Goal: Check status: Check status

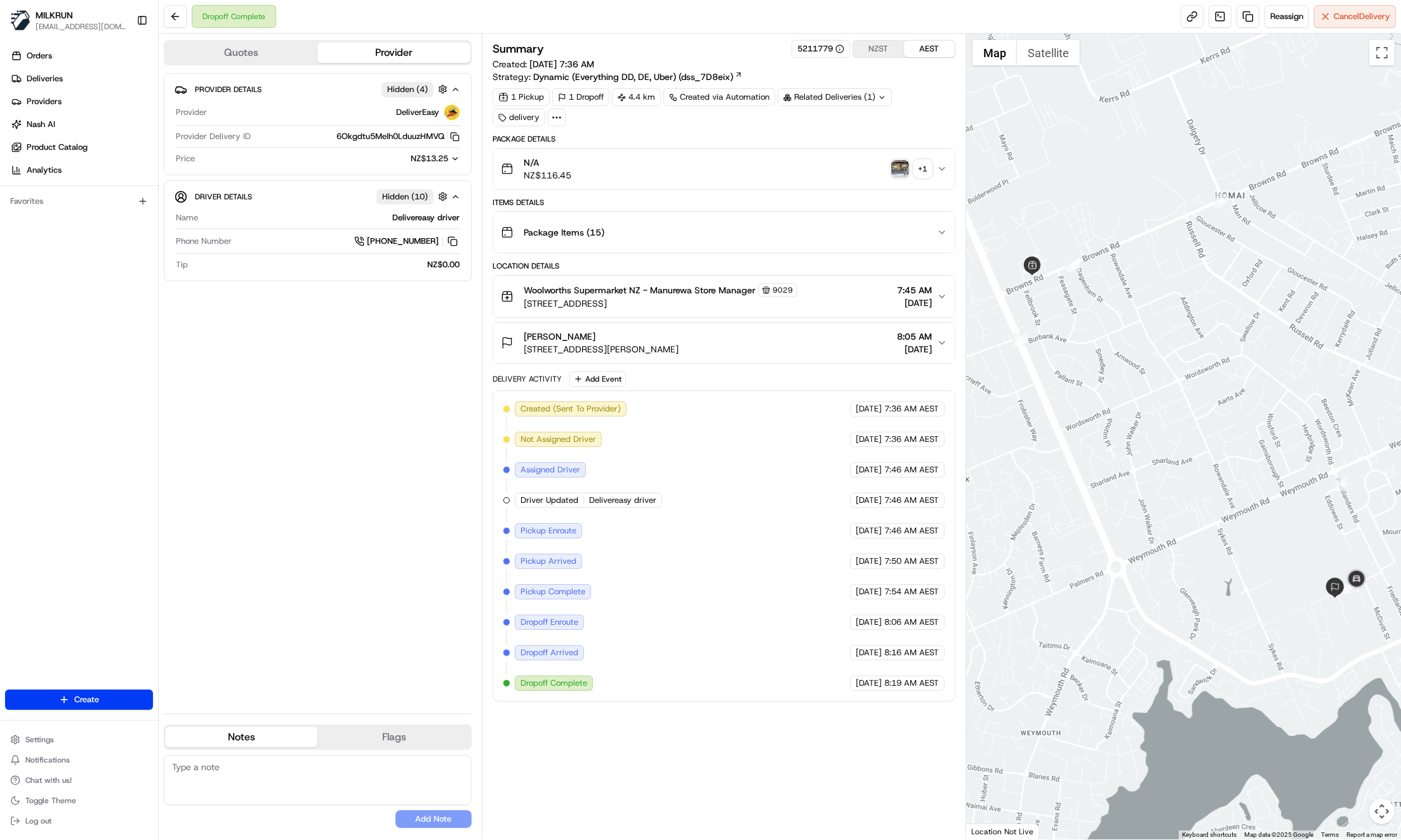
click at [903, 167] on img "button" at bounding box center [900, 169] width 18 height 18
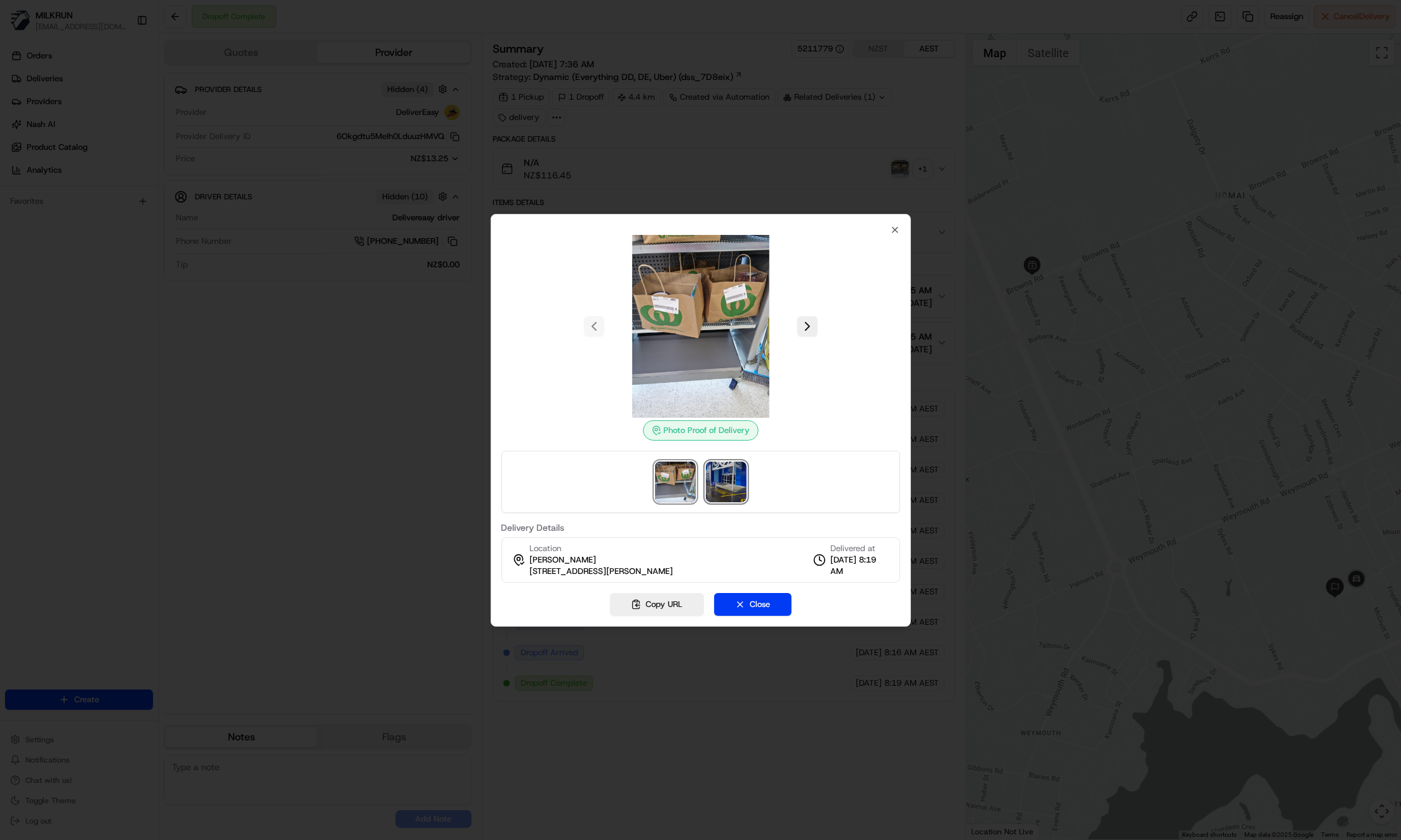
click at [727, 487] on img at bounding box center [725, 481] width 41 height 41
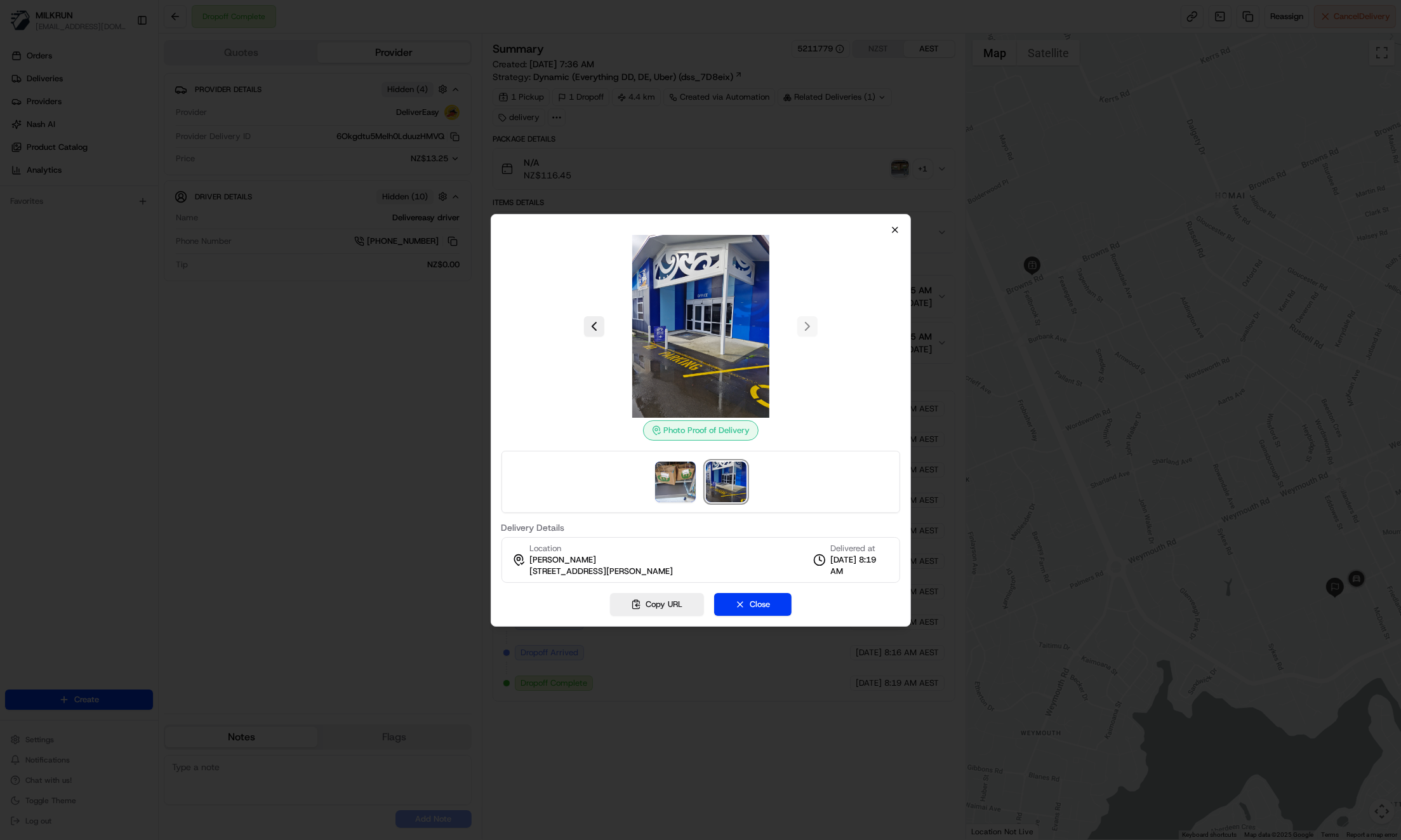
click at [894, 234] on div "Photo Proof of Delivery Delivery Details Location Jen Lapa 18 Doctor Pickering …" at bounding box center [700, 420] width 420 height 413
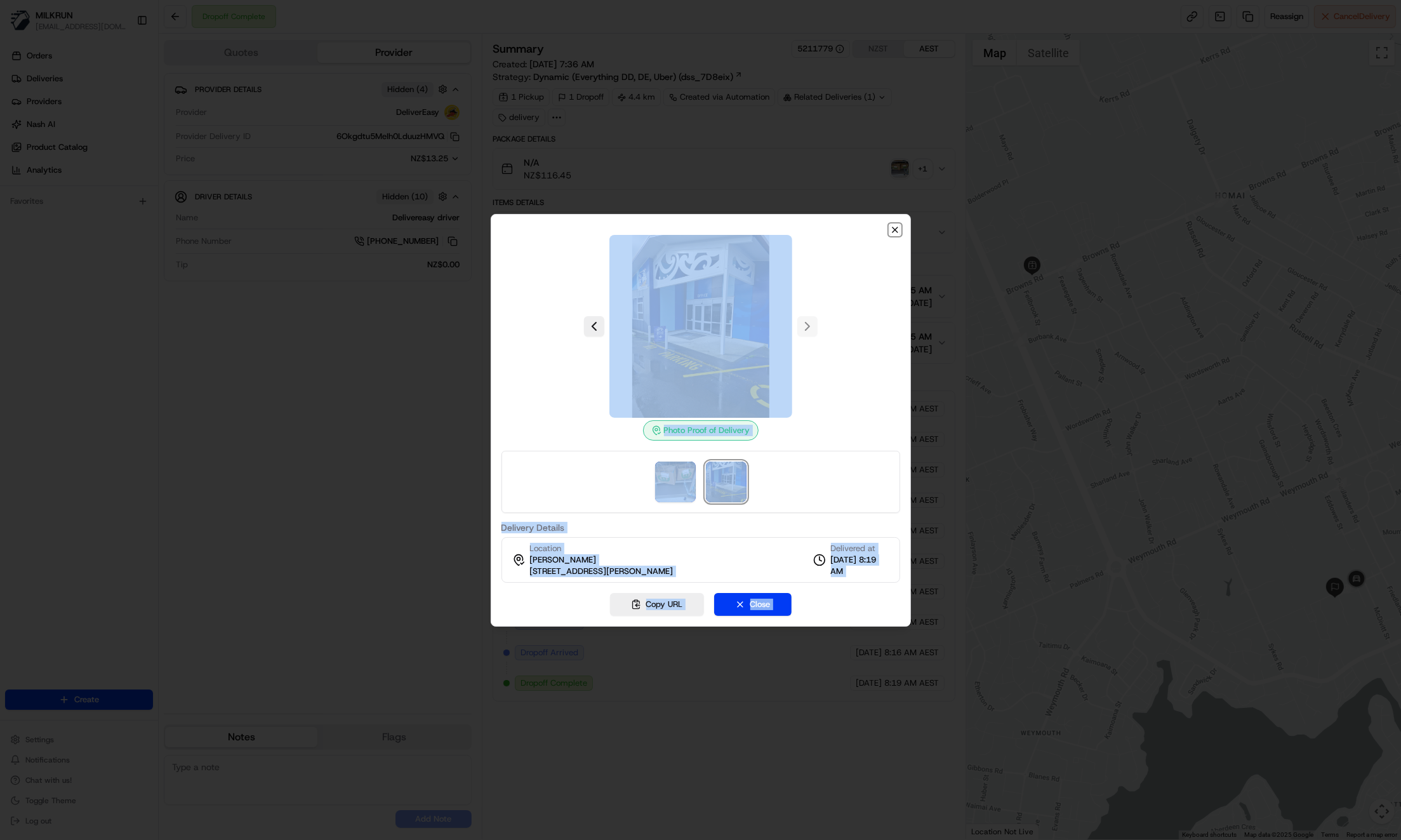
click at [894, 230] on icon "button" at bounding box center [895, 229] width 10 height 10
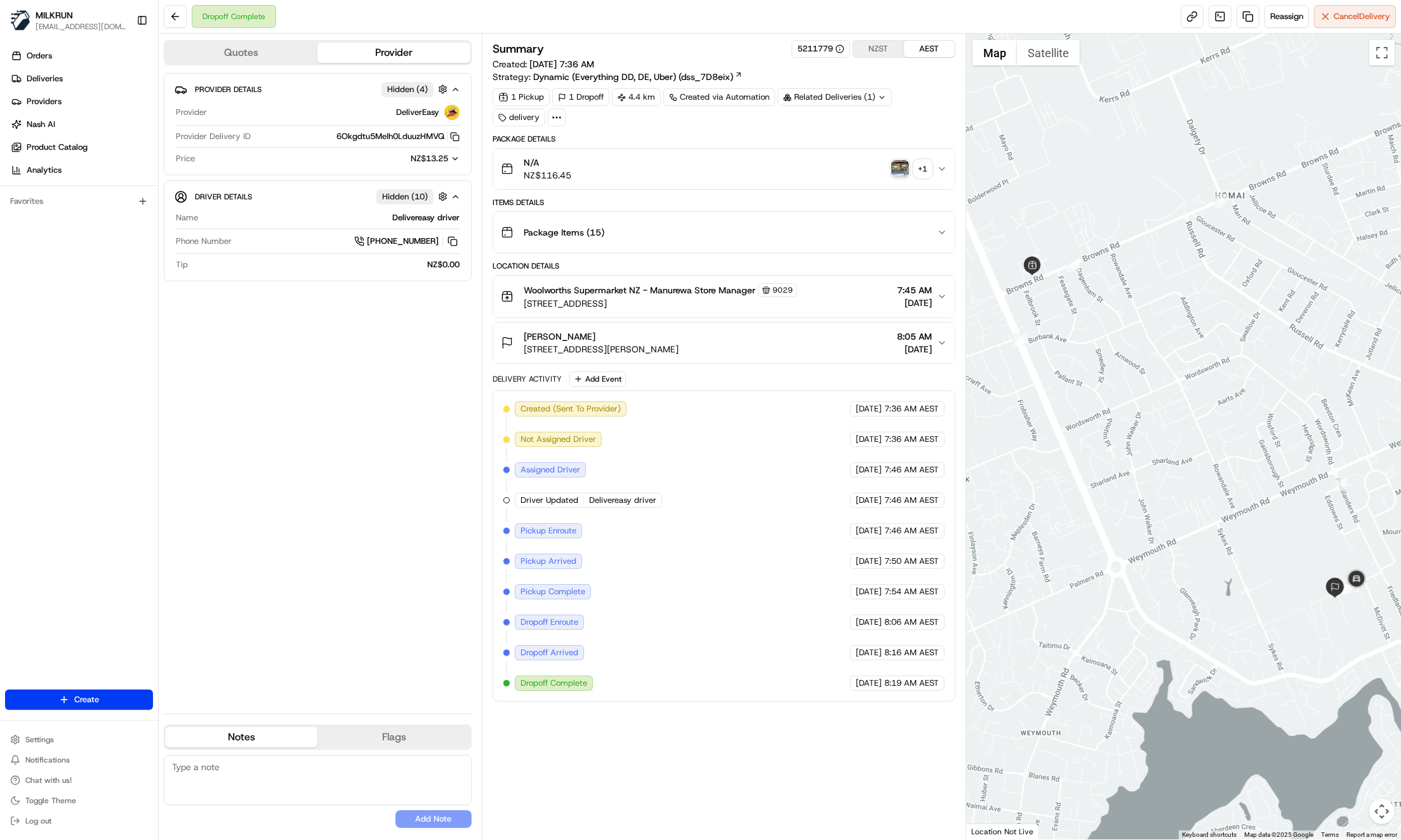
click at [897, 167] on img "button" at bounding box center [900, 169] width 18 height 18
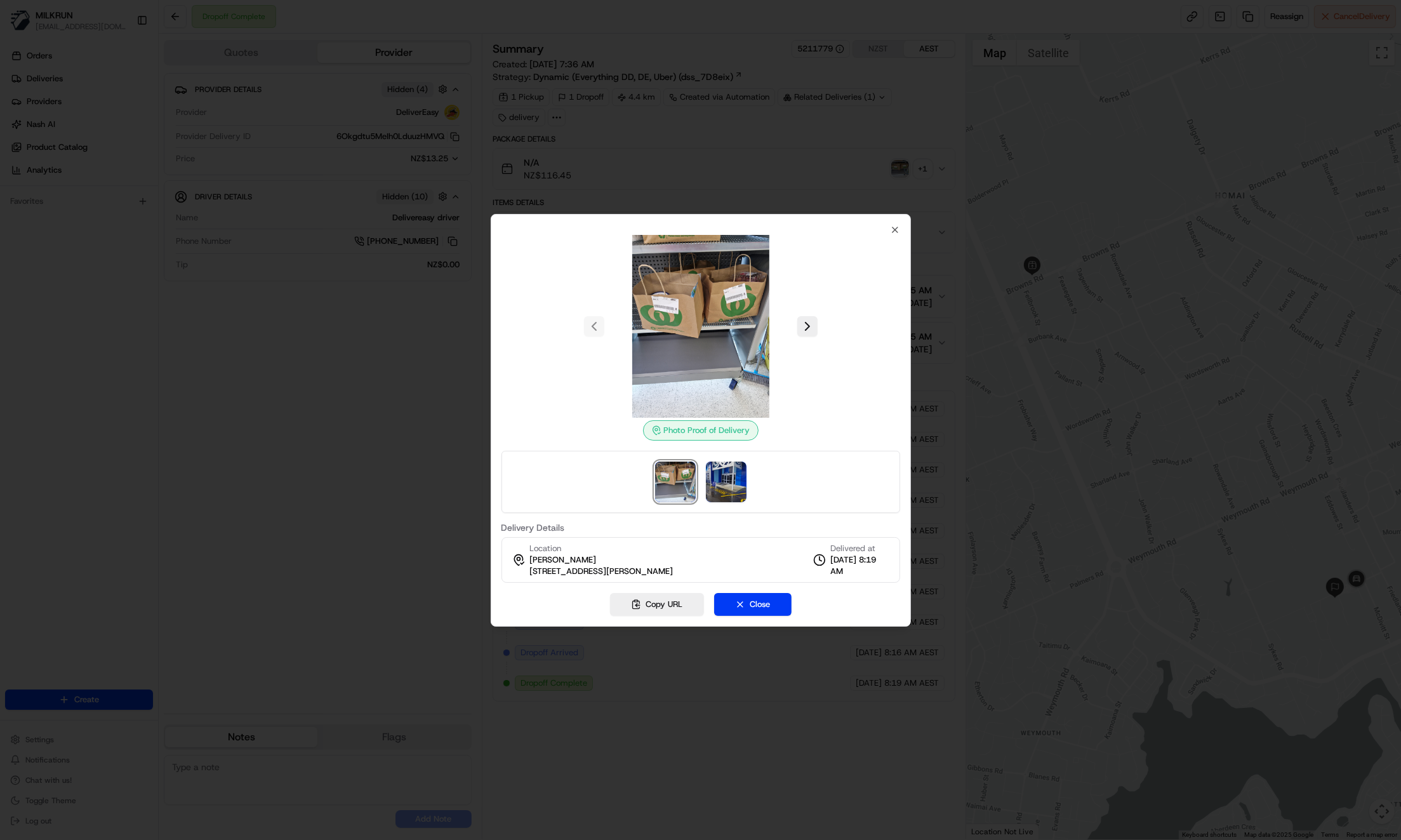
drag, startPoint x: 830, startPoint y: 466, endPoint x: 767, endPoint y: 480, distance: 64.5
click at [830, 467] on div at bounding box center [700, 481] width 399 height 62
click at [729, 483] on img at bounding box center [725, 481] width 41 height 41
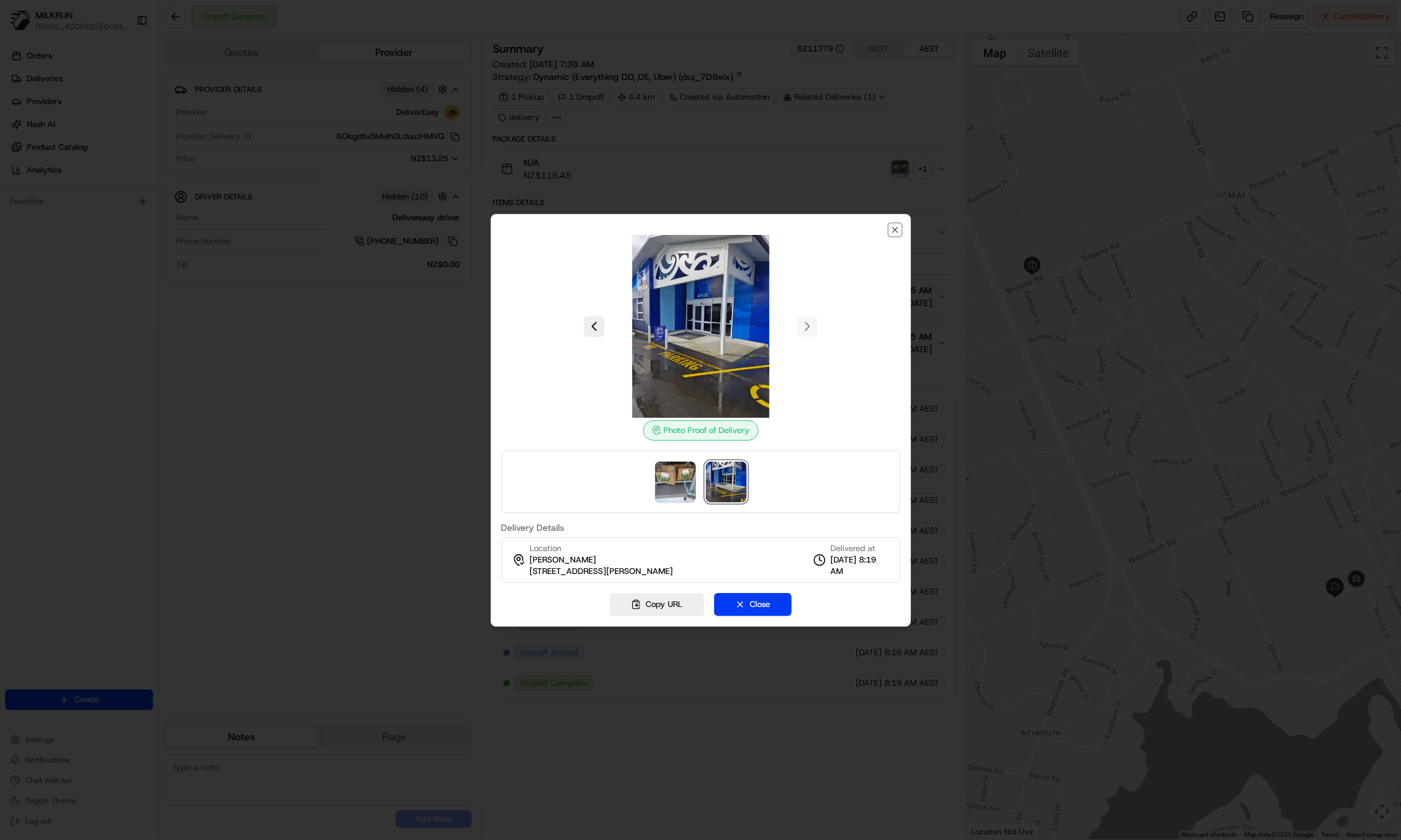
click at [893, 231] on icon "button" at bounding box center [895, 229] width 5 height 5
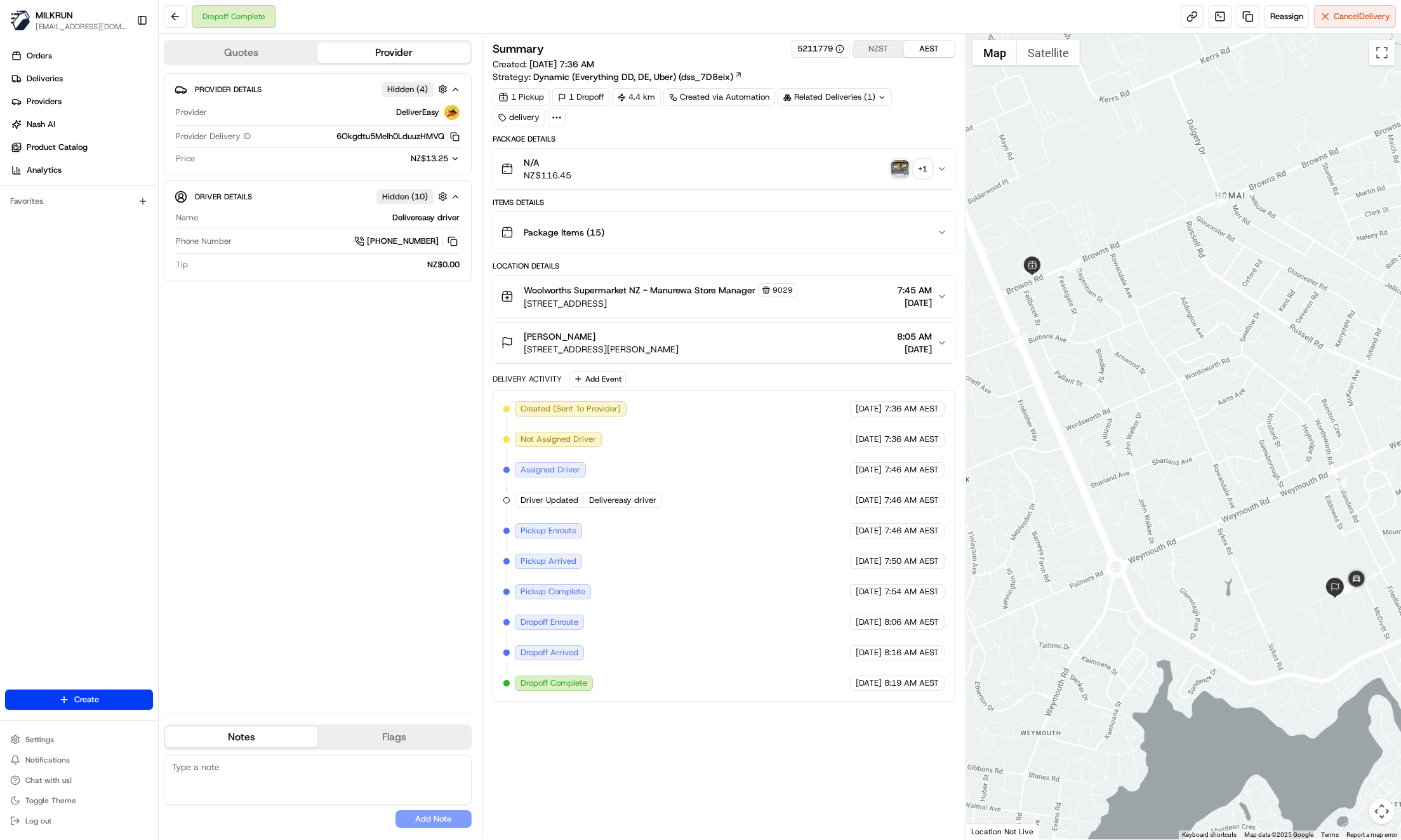
drag, startPoint x: 381, startPoint y: 386, endPoint x: 380, endPoint y: 394, distance: 8.1
click at [381, 386] on div "Provider Details Hidden ( 4 ) Provider DeliverEasy Provider Delivery ID 6Okgdtu…" at bounding box center [317, 388] width 308 height 630
click at [921, 167] on div "+ 1" at bounding box center [923, 169] width 18 height 18
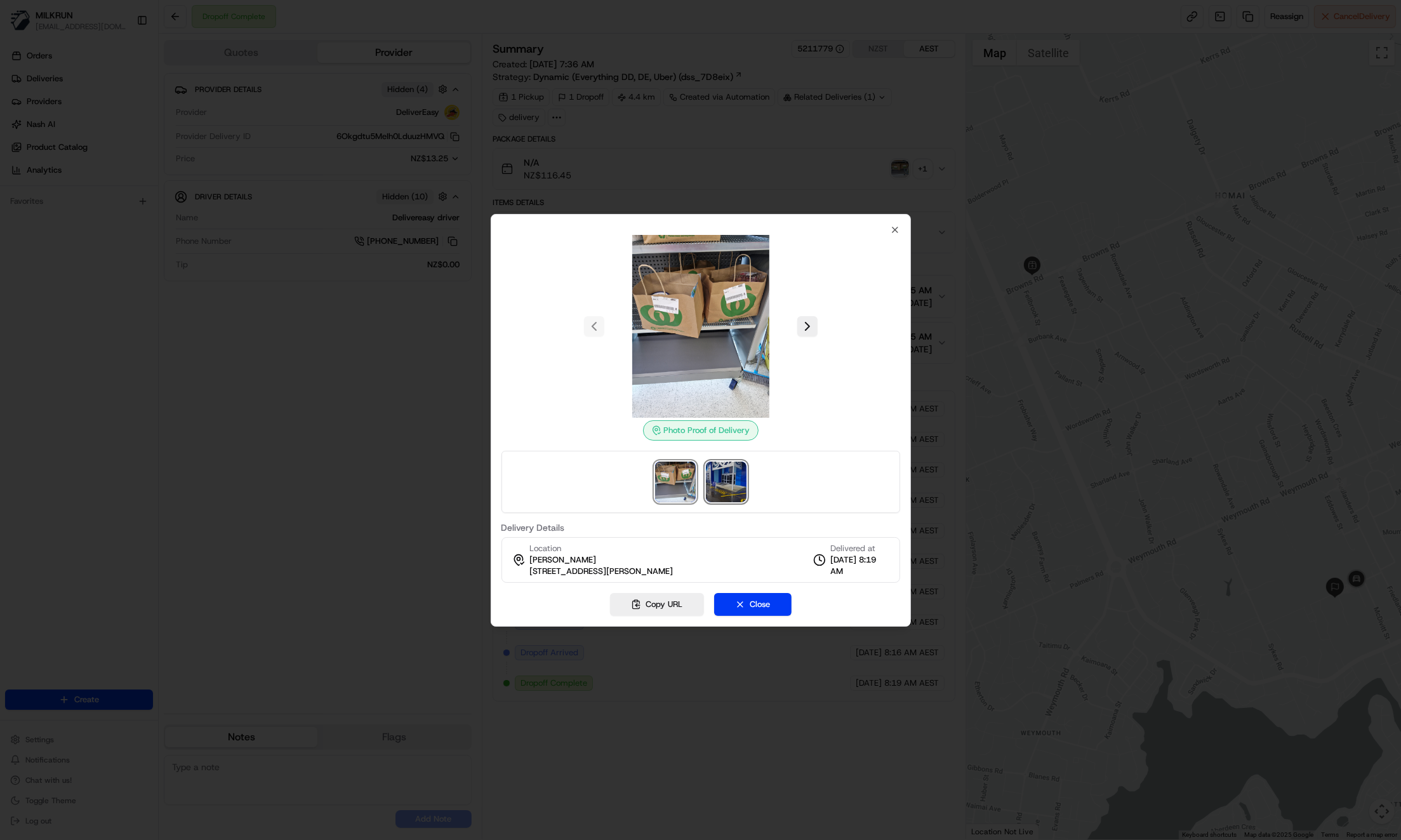
click at [719, 480] on img at bounding box center [725, 481] width 41 height 41
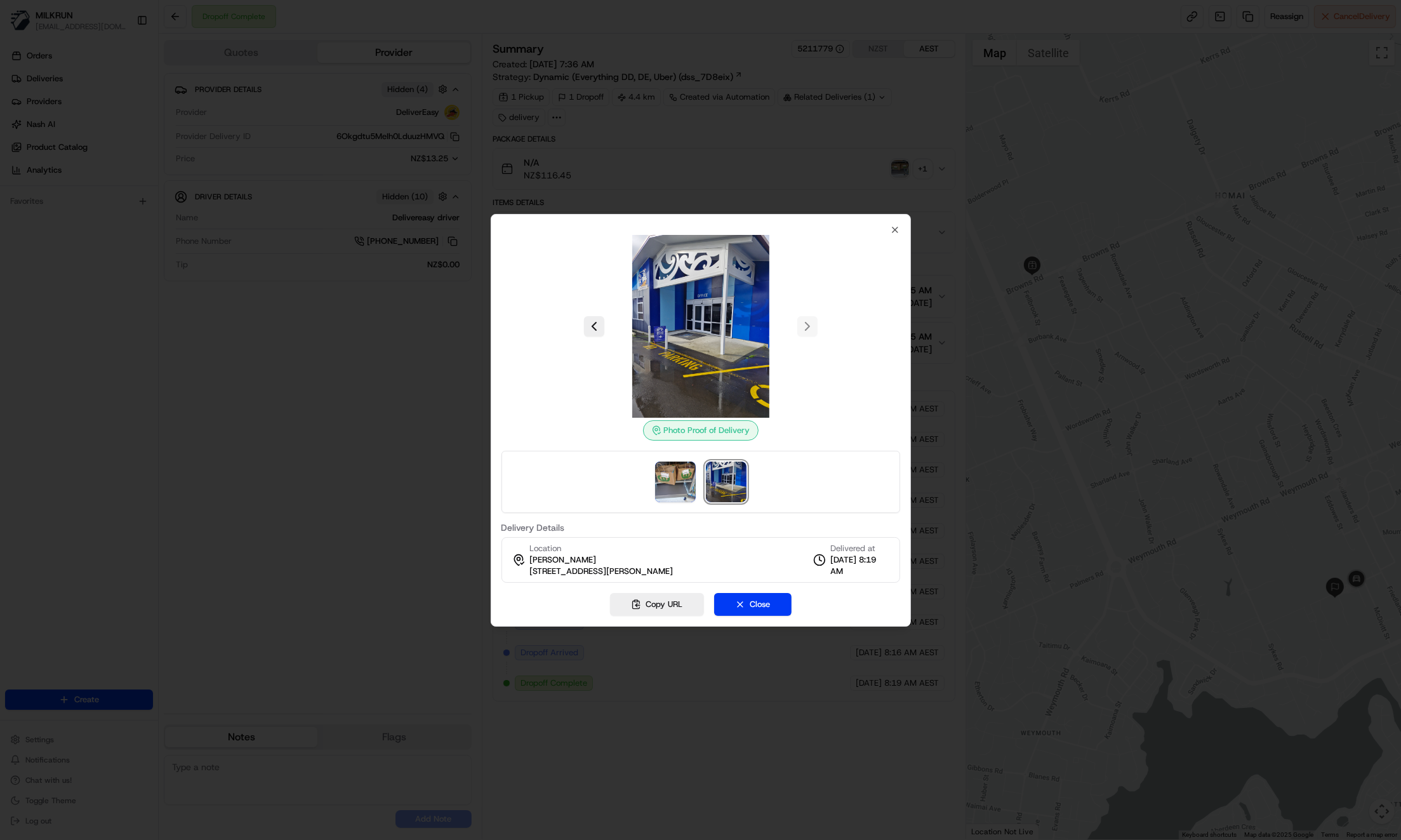
click at [699, 312] on img at bounding box center [700, 326] width 182 height 182
click at [893, 232] on icon "button" at bounding box center [895, 229] width 5 height 5
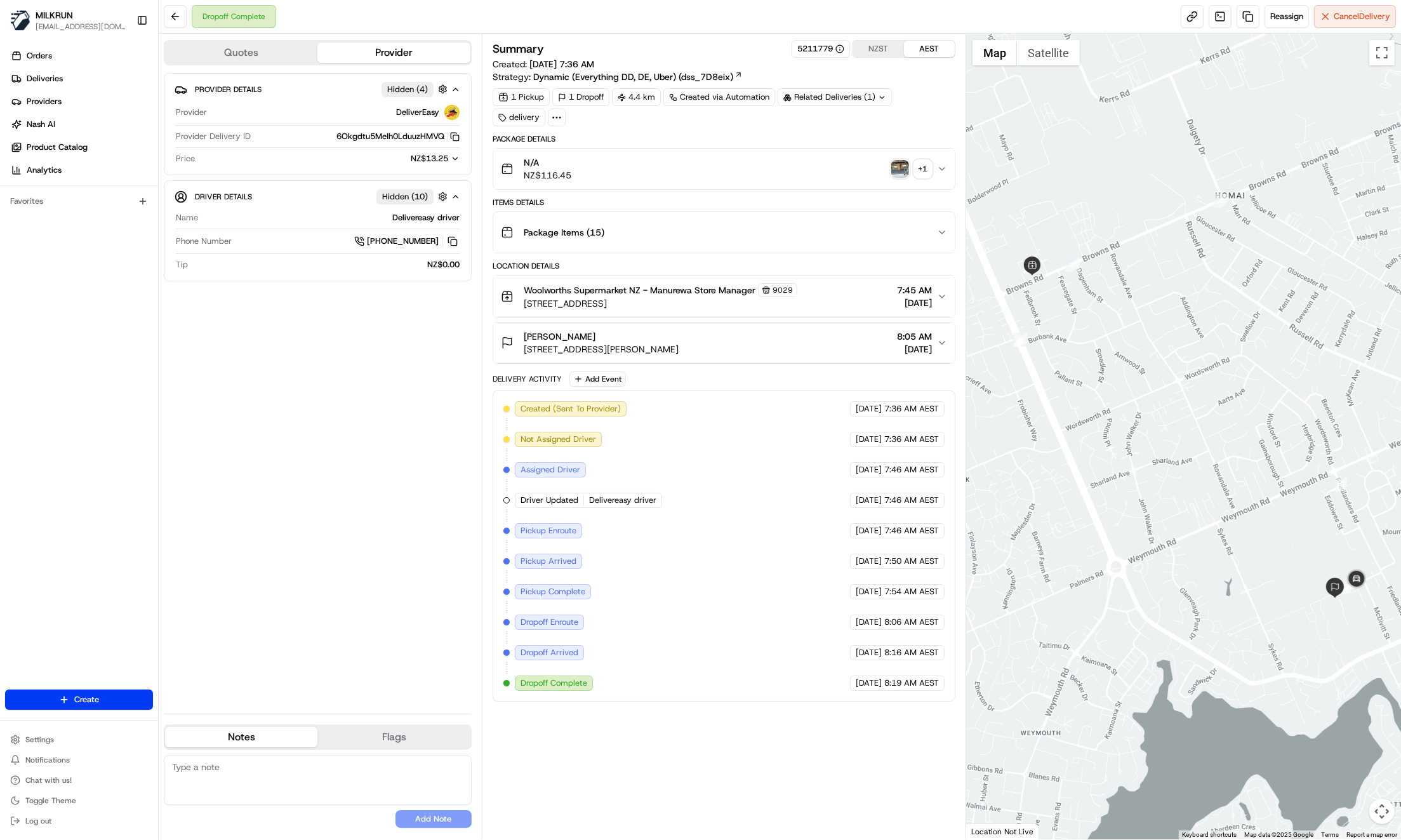
click at [268, 291] on div "Provider Details Hidden ( 4 ) Provider DeliverEasy Provider Delivery ID 6Okgdtu…" at bounding box center [317, 388] width 308 height 630
click at [279, 350] on div "Provider Details Hidden ( 4 ) Provider DeliverEasy Provider Delivery ID 6Okgdtu…" at bounding box center [317, 388] width 308 height 630
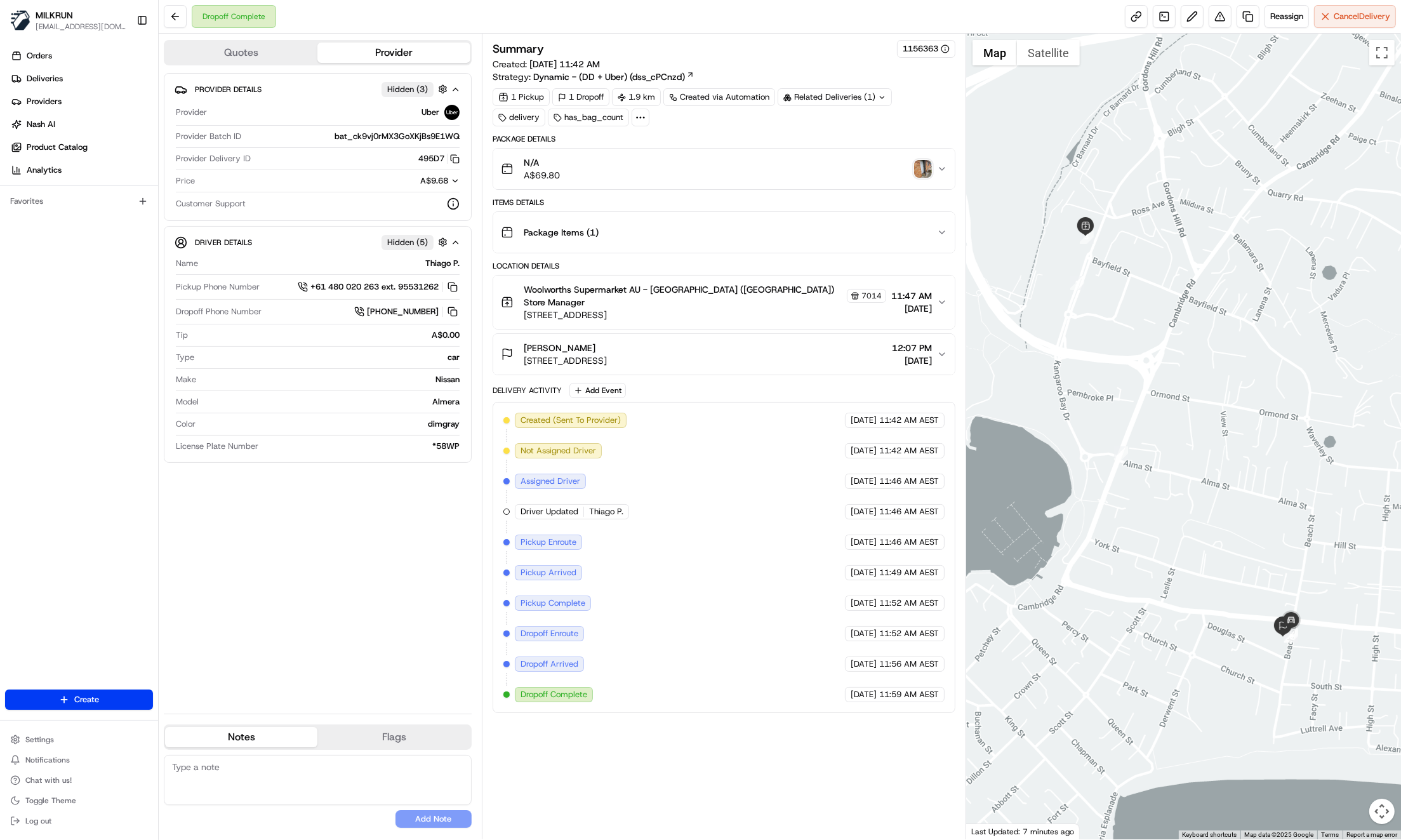
click at [923, 165] on img "button" at bounding box center [923, 169] width 18 height 18
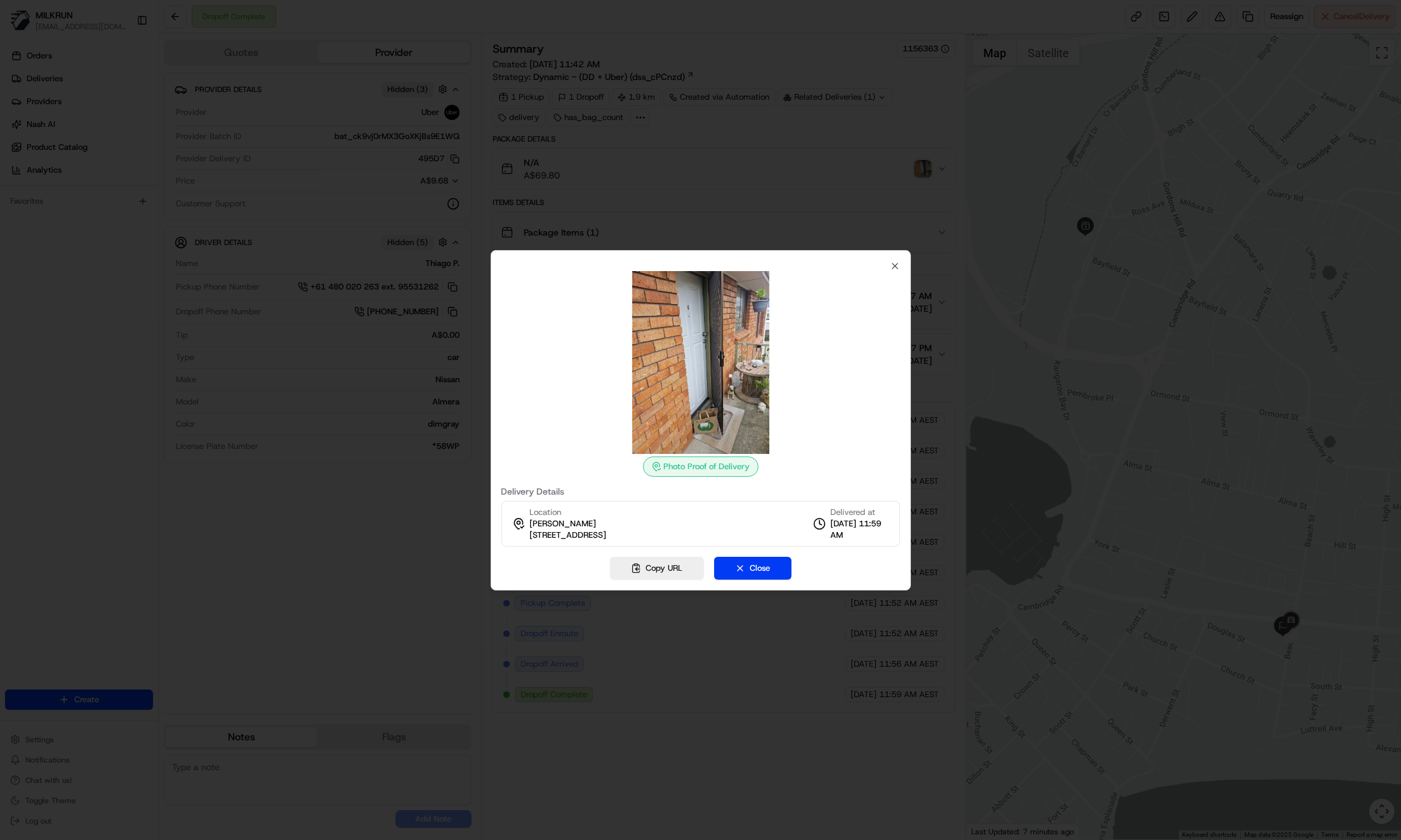
click at [748, 206] on div at bounding box center [700, 420] width 1401 height 840
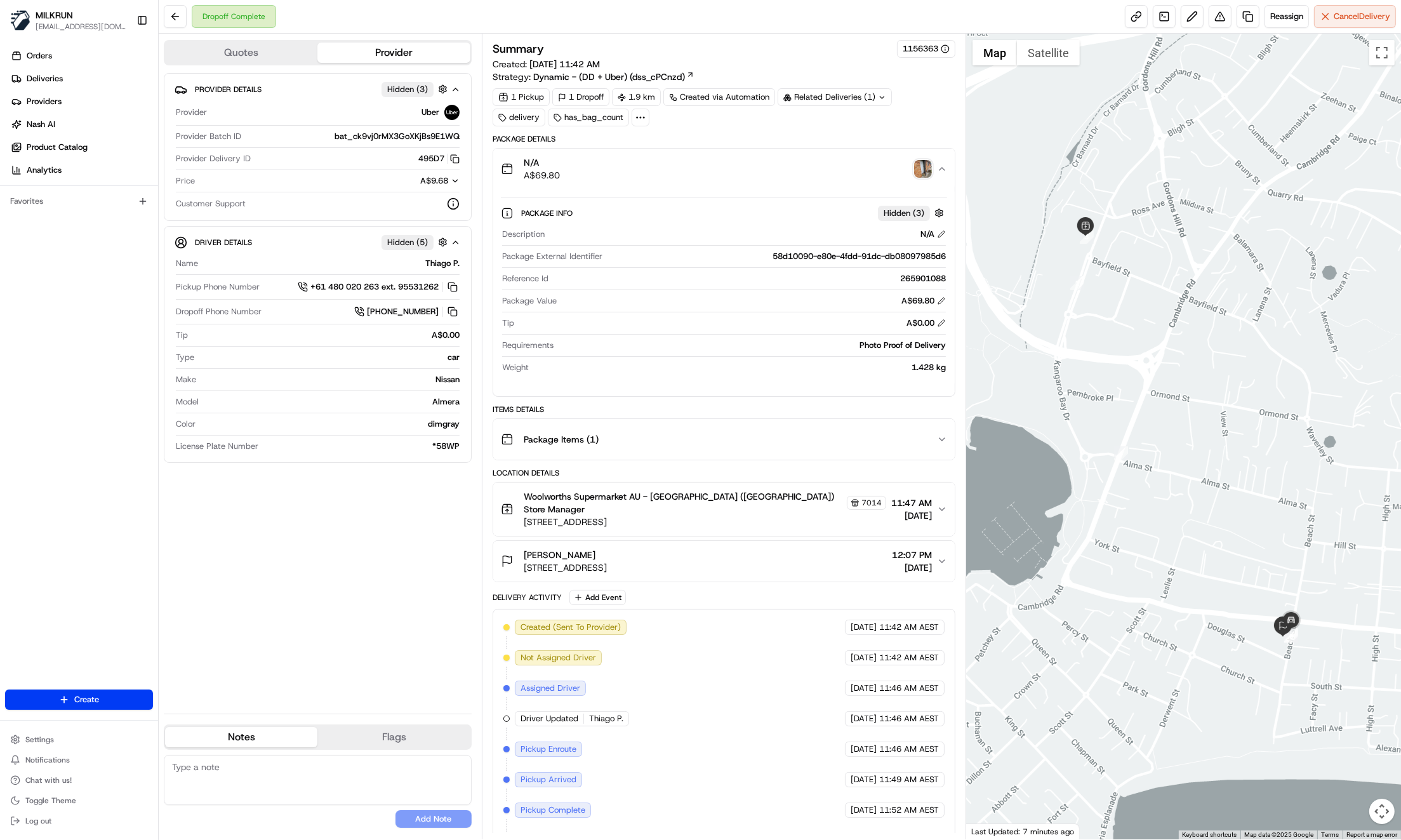
click at [930, 168] on img "button" at bounding box center [923, 169] width 18 height 18
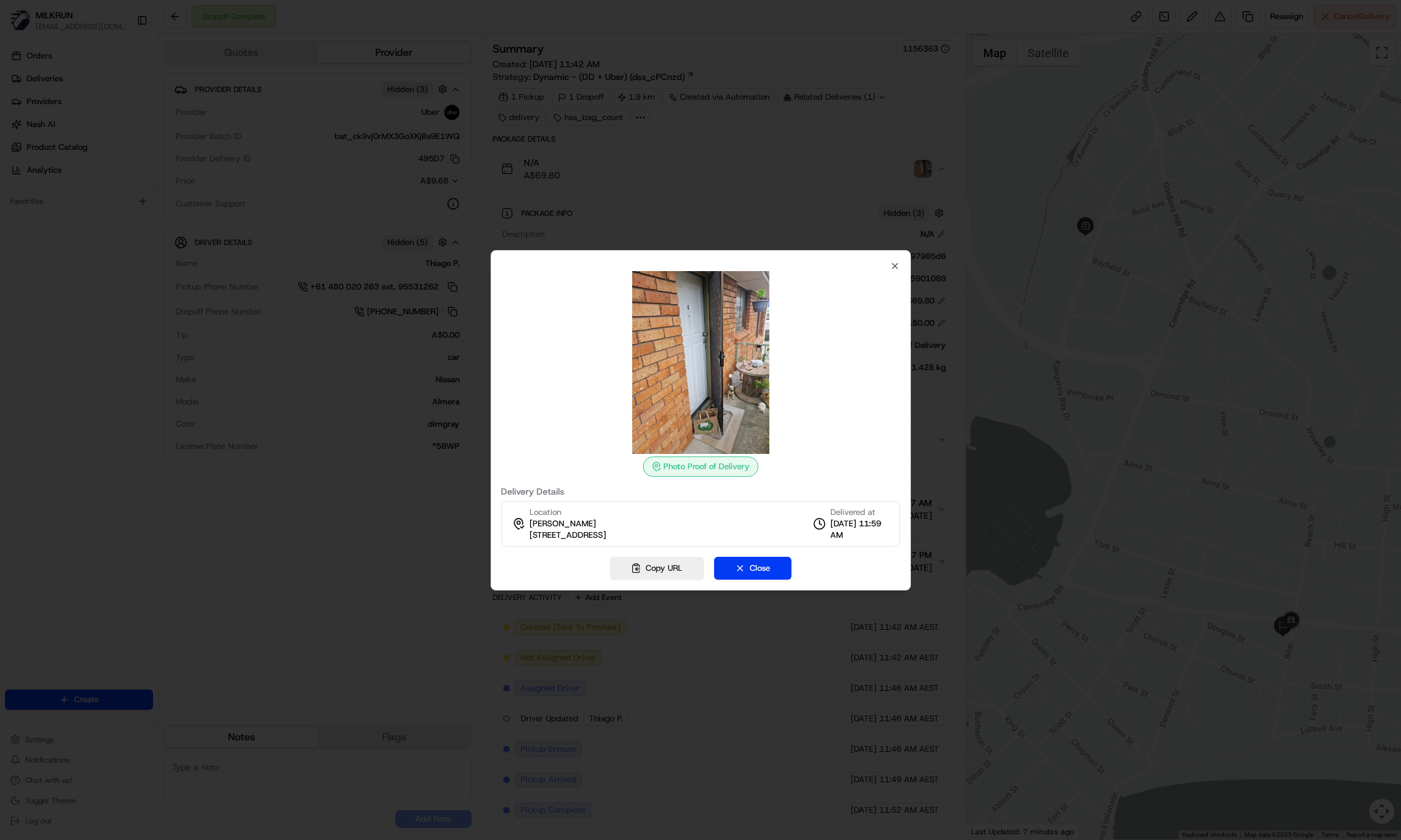
click at [353, 641] on div at bounding box center [700, 420] width 1401 height 840
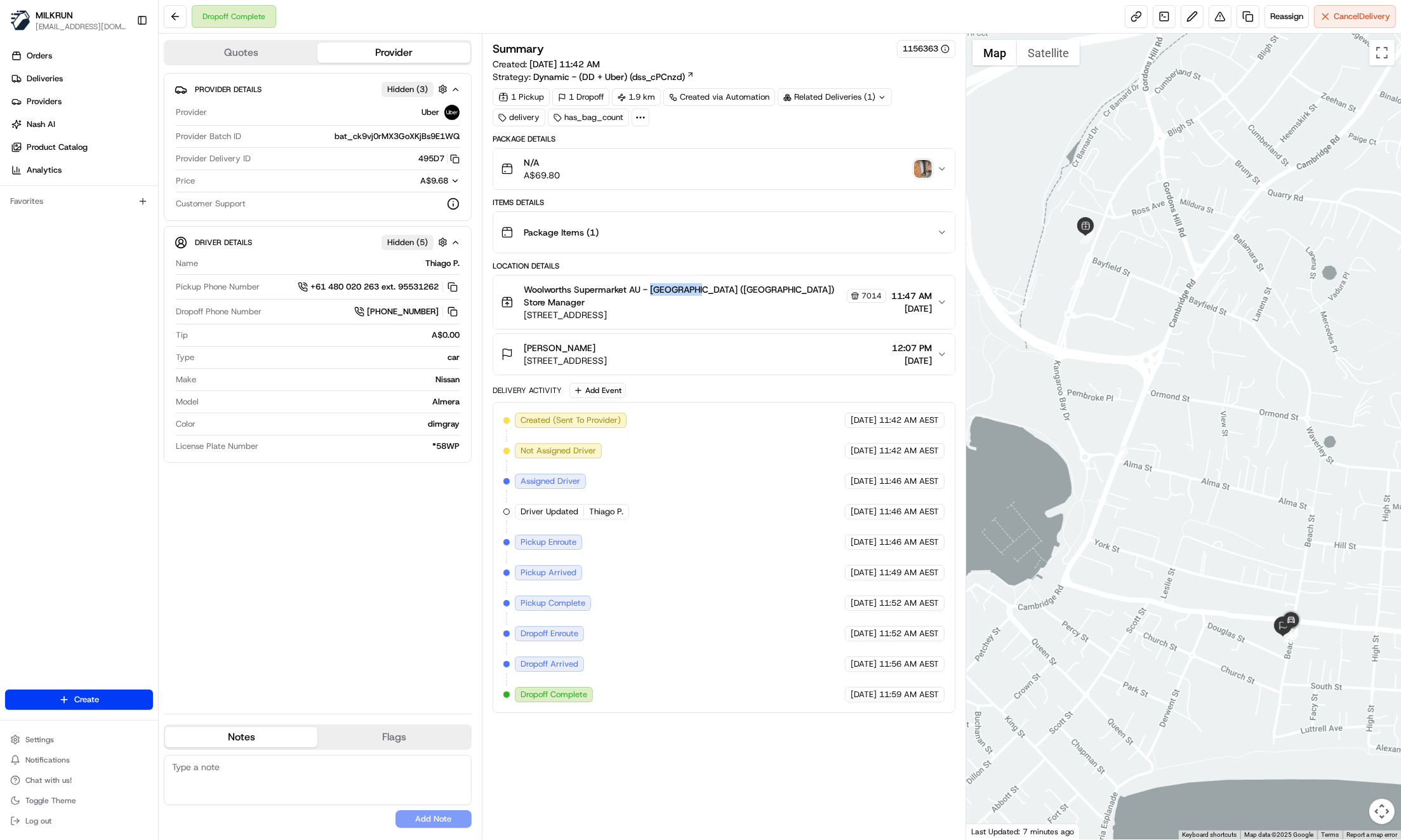
drag, startPoint x: 652, startPoint y: 284, endPoint x: 692, endPoint y: 288, distance: 40.2
click at [692, 288] on span "Woolworths Supermarket AU - Eastlands (Tasmania) Store Manager" at bounding box center [684, 295] width 321 height 25
copy span "Eastlands"
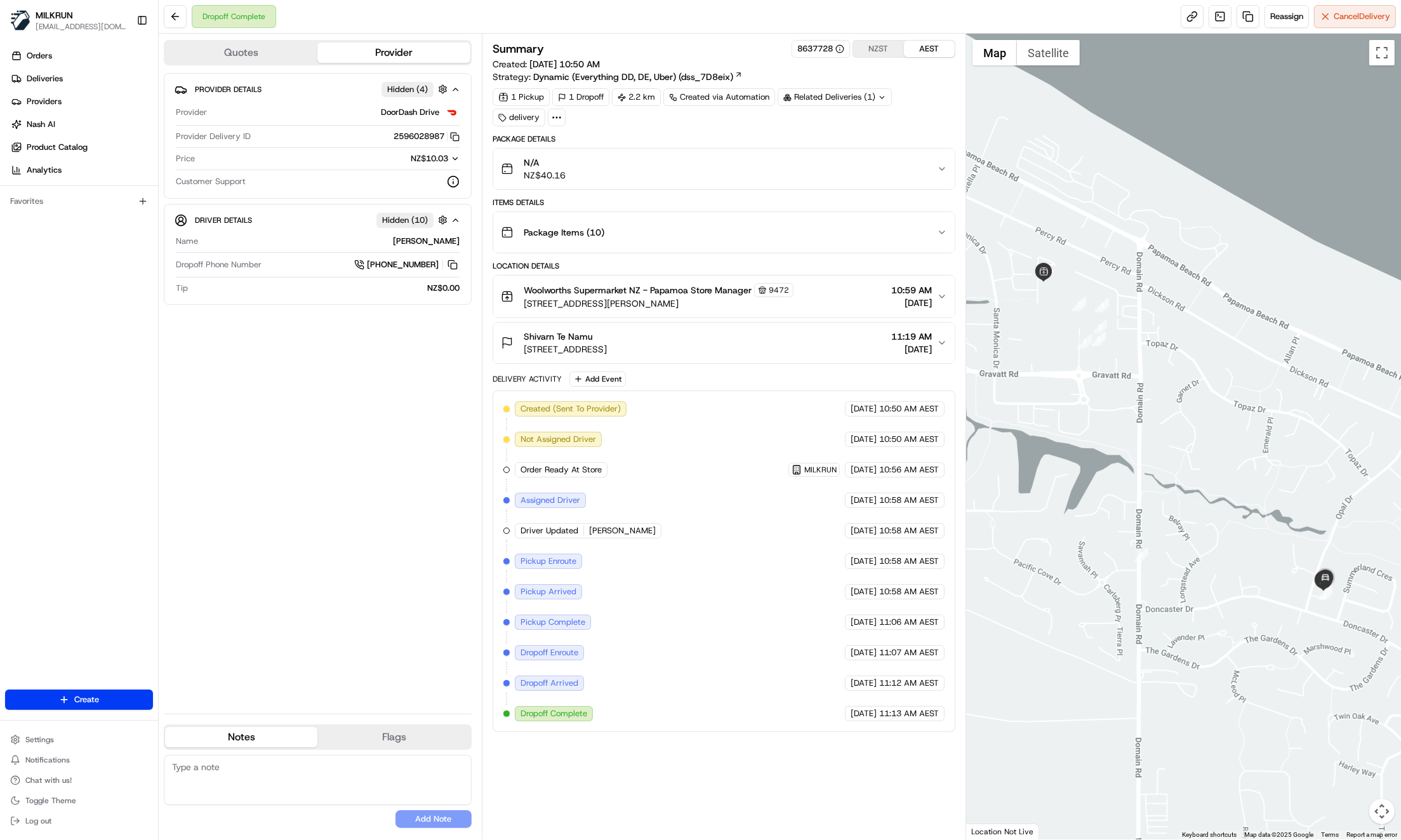
drag, startPoint x: 805, startPoint y: 220, endPoint x: 788, endPoint y: 226, distance: 18.0
click at [804, 221] on div "Package Items ( 10 )" at bounding box center [719, 231] width 436 height 25
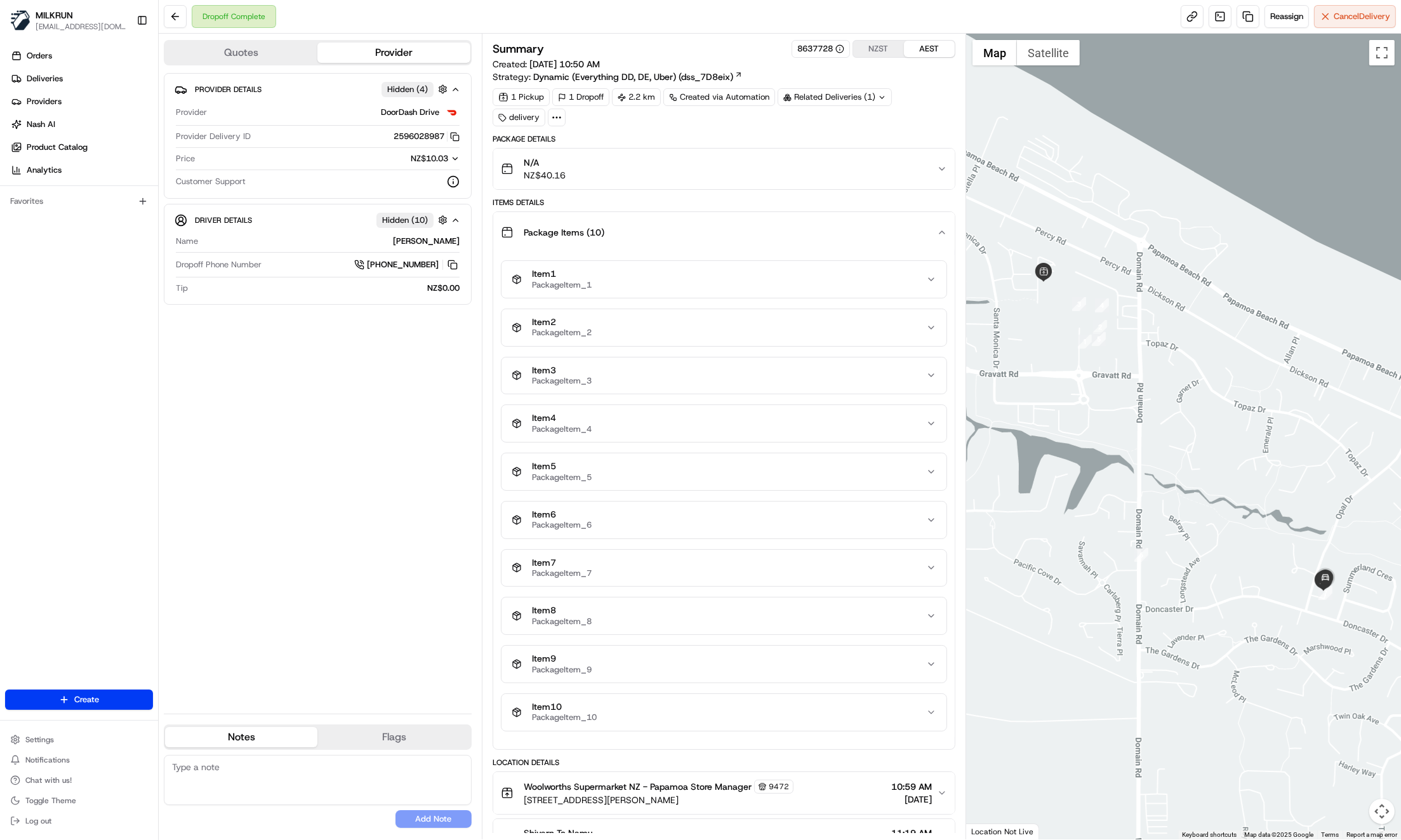
click at [937, 228] on div "Package Items ( 10 )" at bounding box center [719, 231] width 436 height 25
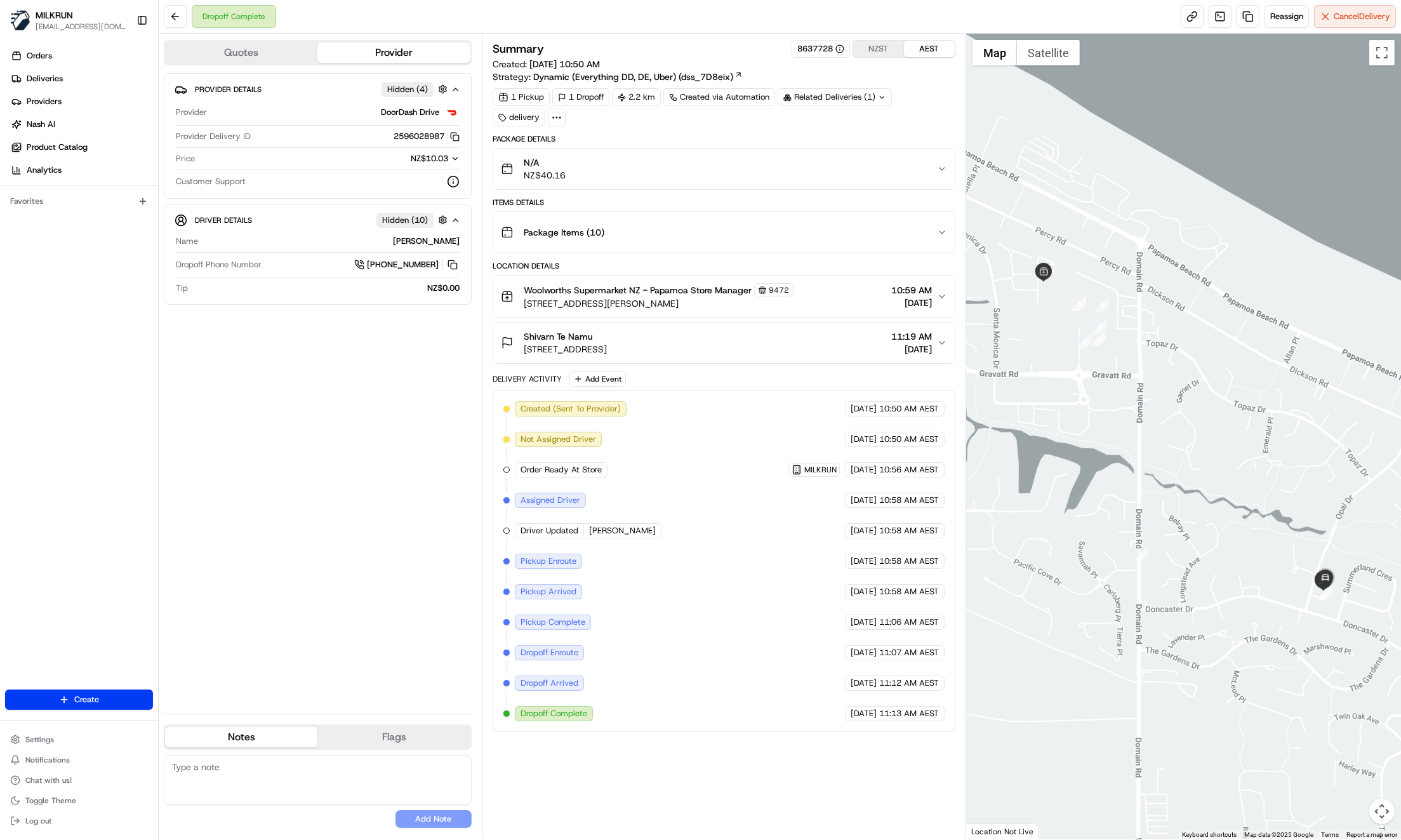
click at [380, 427] on div "Provider Details Hidden ( 4 ) Provider DoorDash Drive Provider Delivery ID 2596…" at bounding box center [317, 388] width 308 height 630
click at [247, 441] on div "Provider Details Hidden ( 4 ) Provider DoorDash Drive Provider Delivery ID 2596…" at bounding box center [317, 388] width 308 height 630
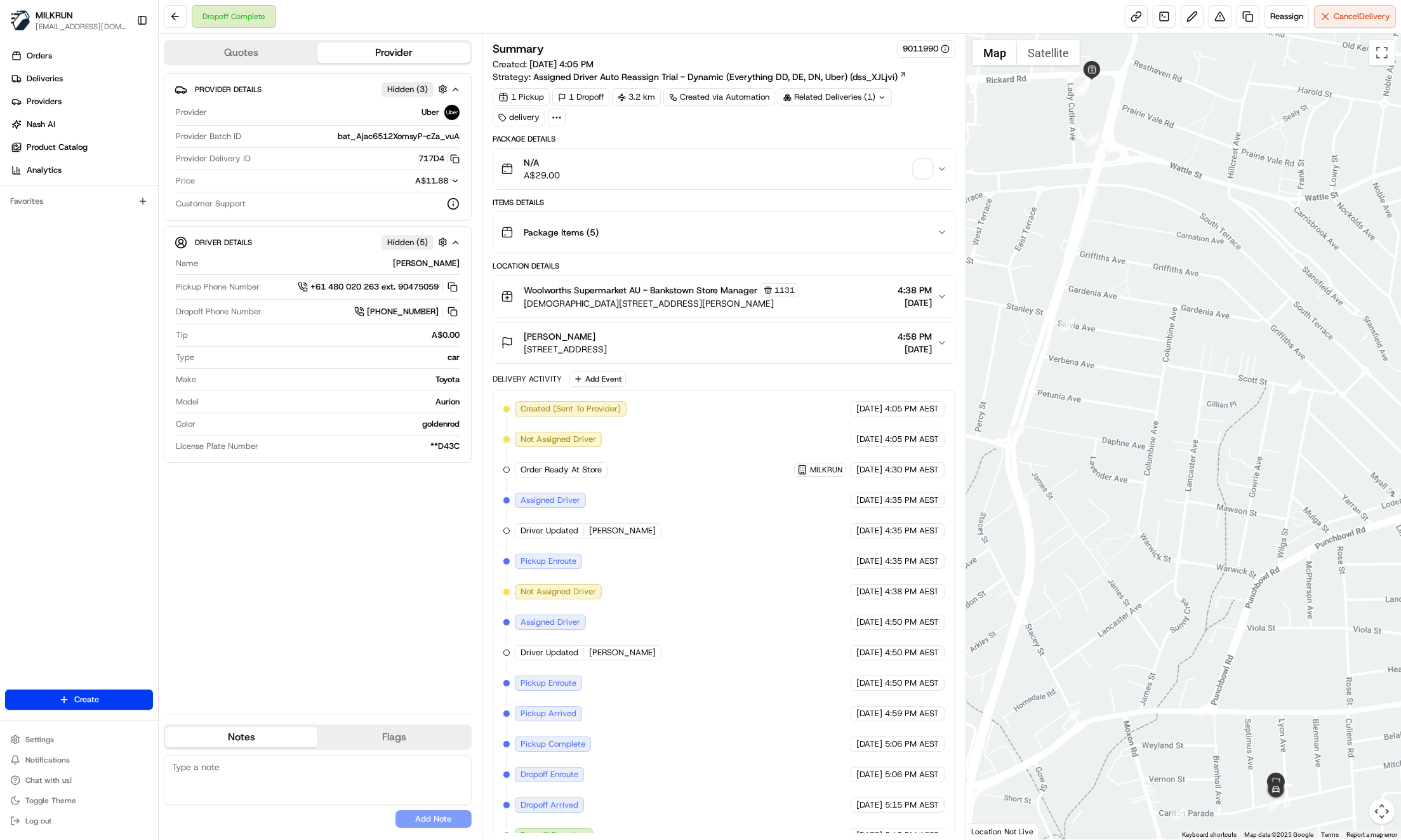
scroll to position [15, 0]
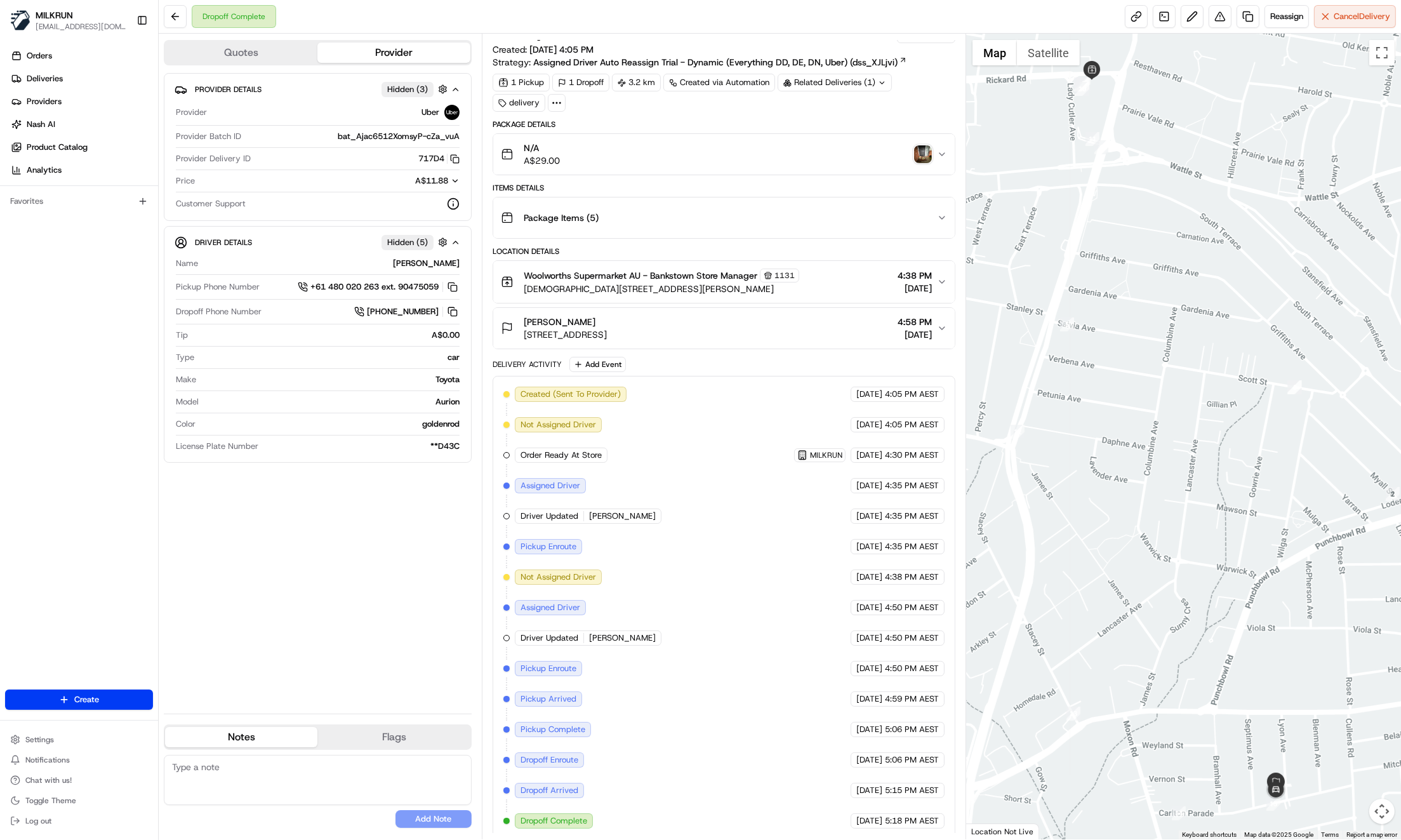
click at [922, 153] on img "button" at bounding box center [923, 154] width 18 height 18
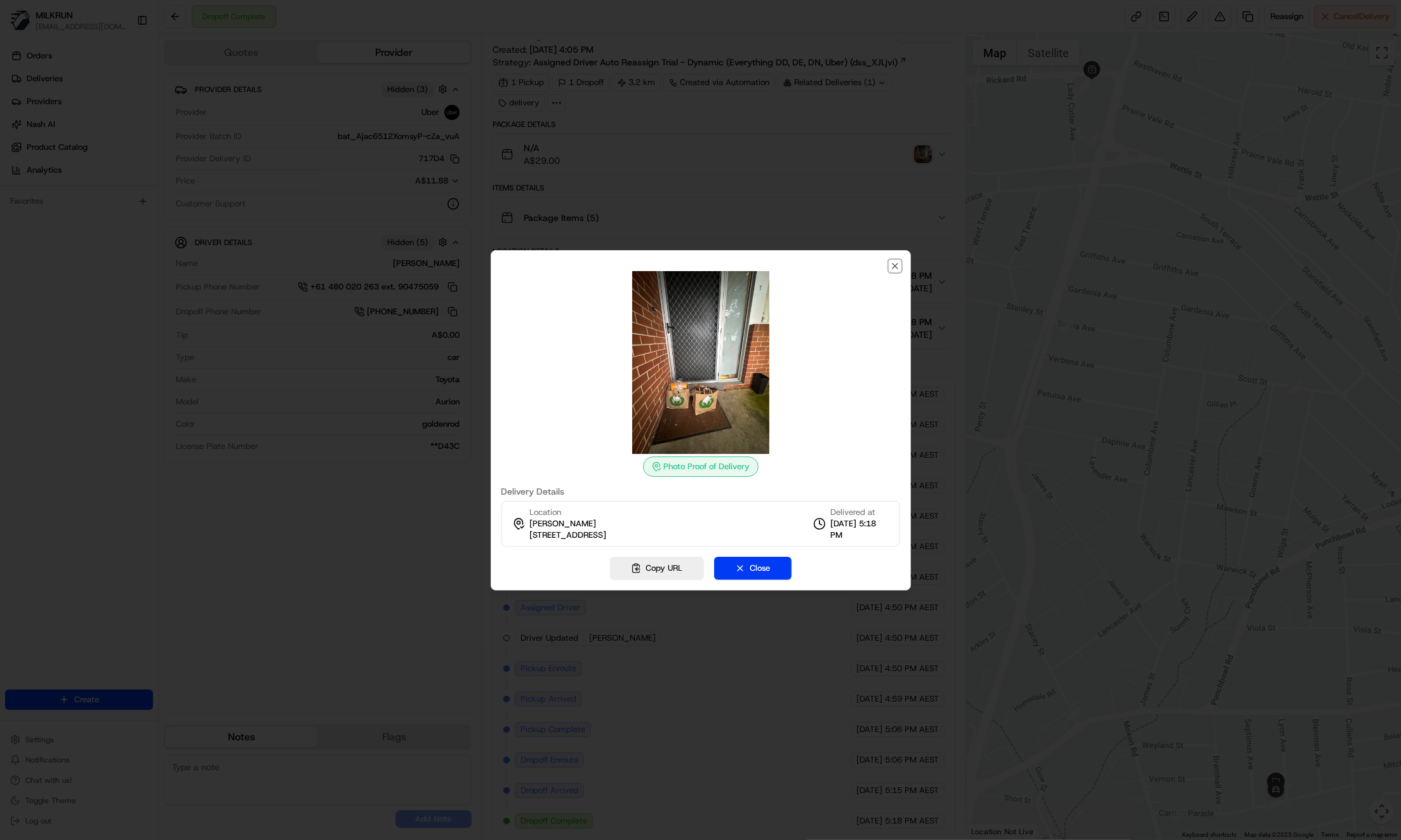
click at [893, 263] on icon "button" at bounding box center [895, 266] width 10 height 10
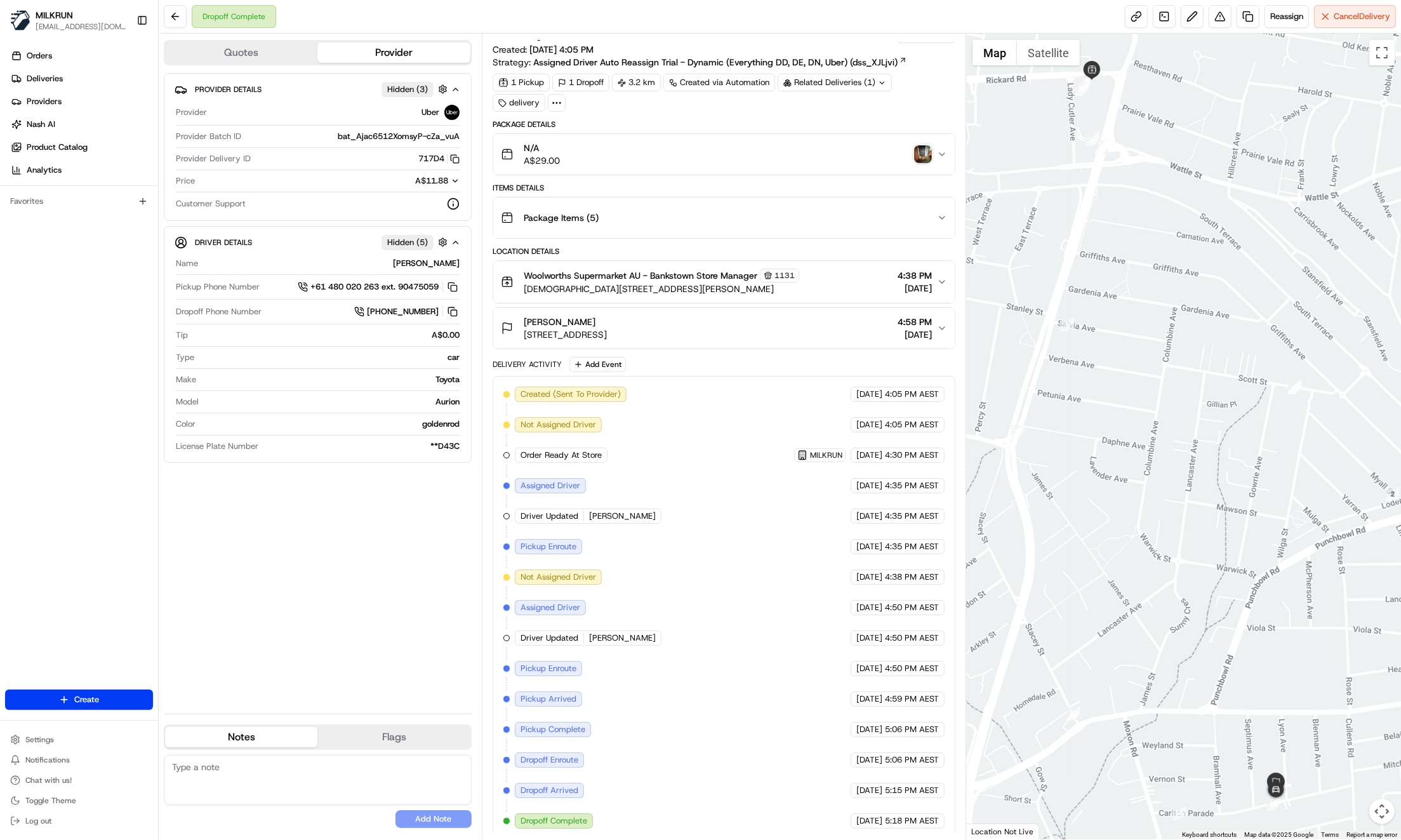
click at [682, 146] on div "N/A A$29.00" at bounding box center [719, 153] width 436 height 25
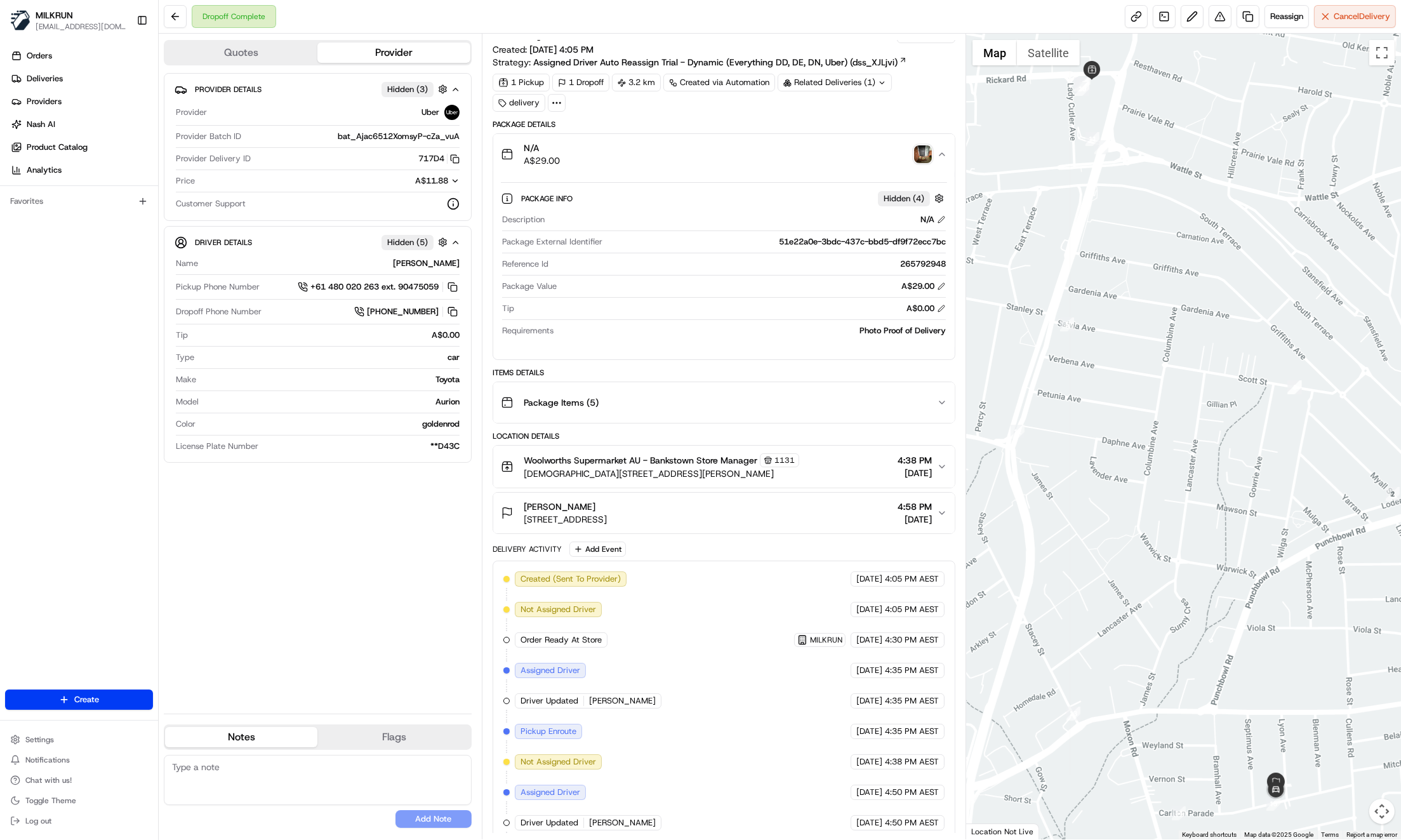
click at [64, 322] on div "Orders Deliveries Providers [PERSON_NAME] Product Catalog Analytics Favorites" at bounding box center [79, 369] width 158 height 657
click at [931, 504] on span "4:58 PM" at bounding box center [915, 506] width 34 height 13
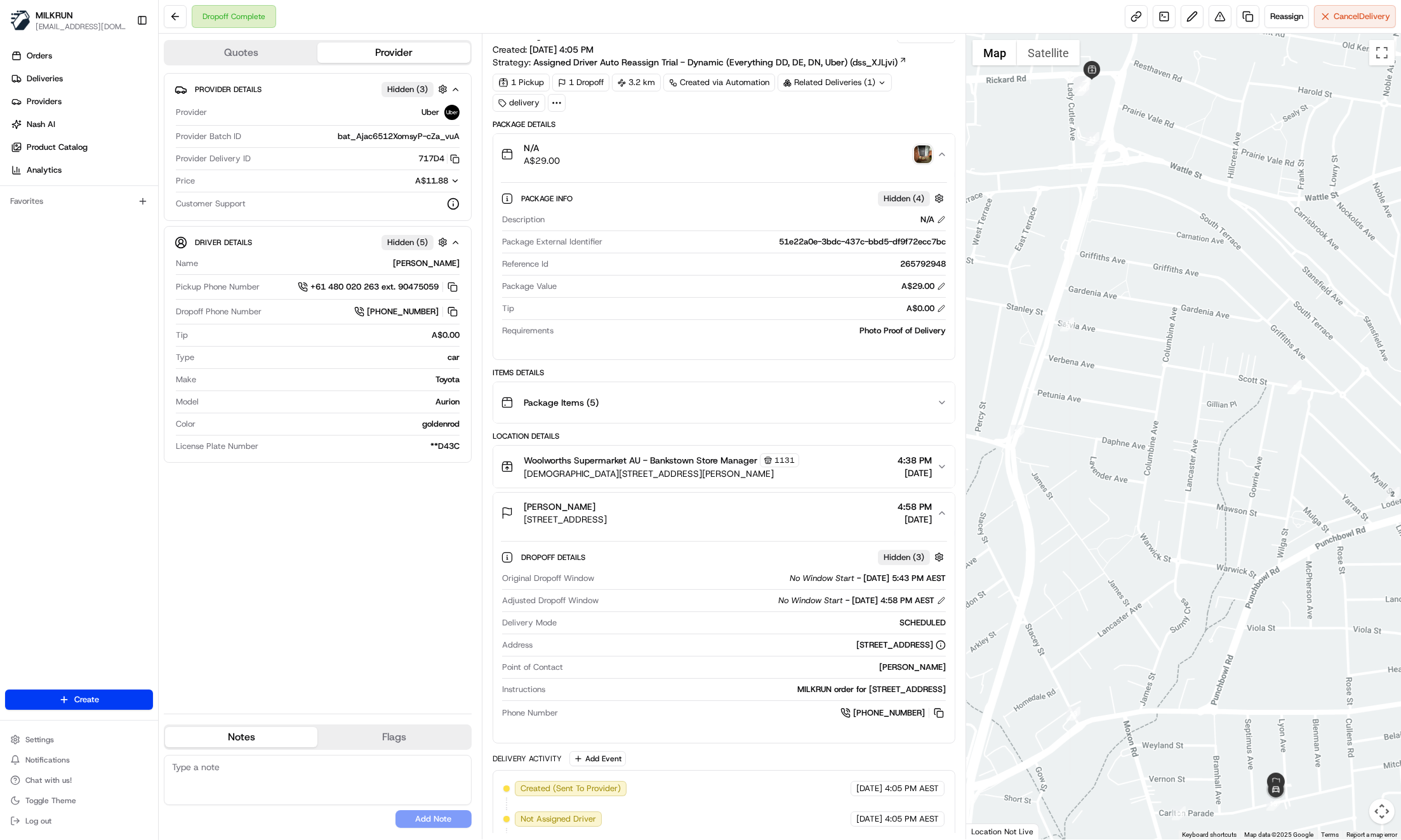
scroll to position [115, 0]
